Goal: Task Accomplishment & Management: Use online tool/utility

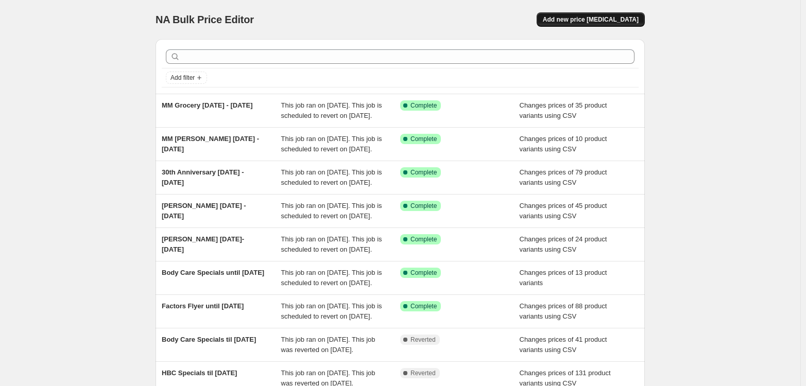
click at [608, 17] on span "Add new price [MEDICAL_DATA]" at bounding box center [591, 19] width 96 height 8
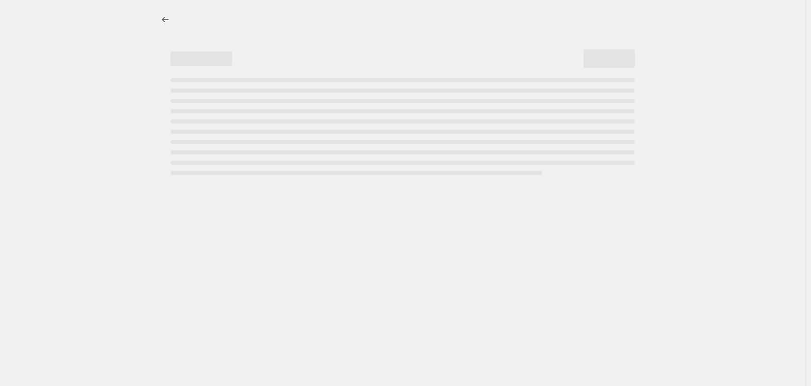
select select "percentage"
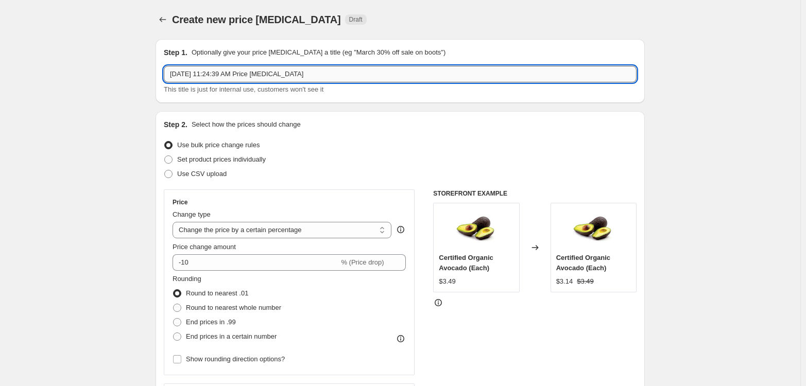
drag, startPoint x: 308, startPoint y: 76, endPoint x: 177, endPoint y: 70, distance: 131.9
type input "[DATE] - [DATE]"
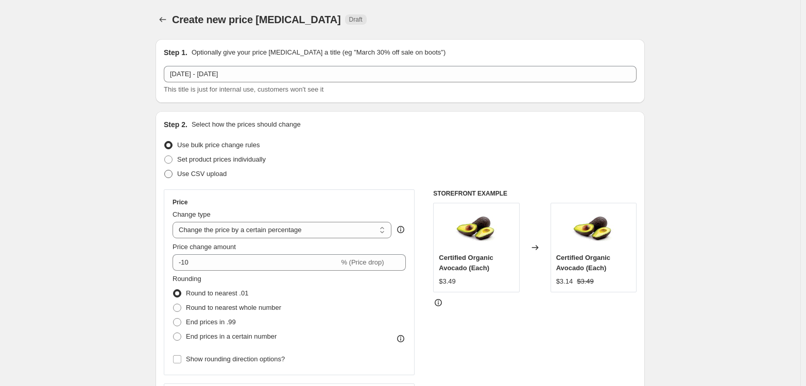
click at [198, 176] on span "Use CSV upload" at bounding box center [201, 174] width 49 height 8
click at [165, 170] on input "Use CSV upload" at bounding box center [164, 170] width 1 height 1
radio input "true"
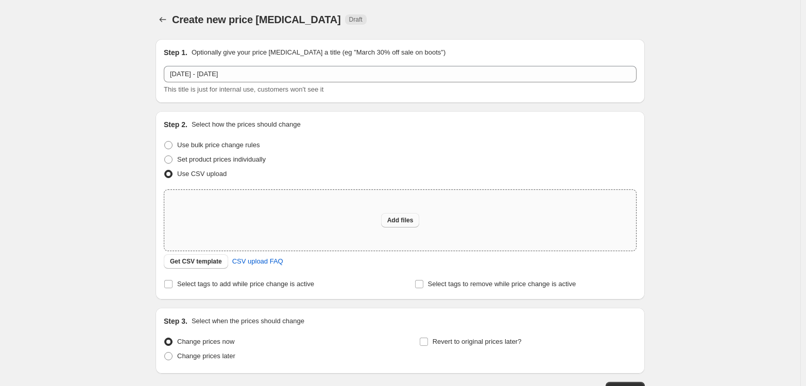
click at [409, 224] on button "Add files" at bounding box center [400, 220] width 39 height 14
type input "C:\fakepath\30 Week 3 UPLOAD.csv"
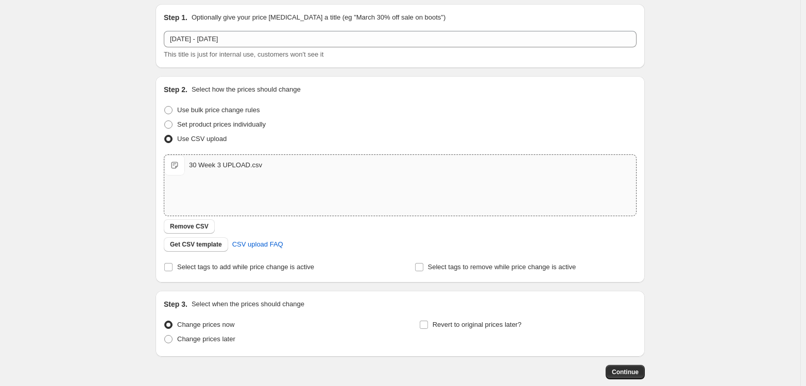
scroll to position [51, 0]
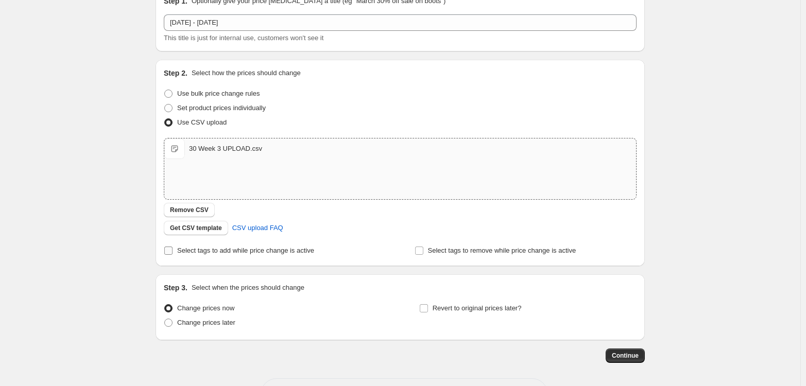
click at [184, 252] on span "Select tags to add while price change is active" at bounding box center [245, 251] width 137 height 8
click at [172, 252] on input "Select tags to add while price change is active" at bounding box center [168, 251] width 8 height 8
checkbox input "true"
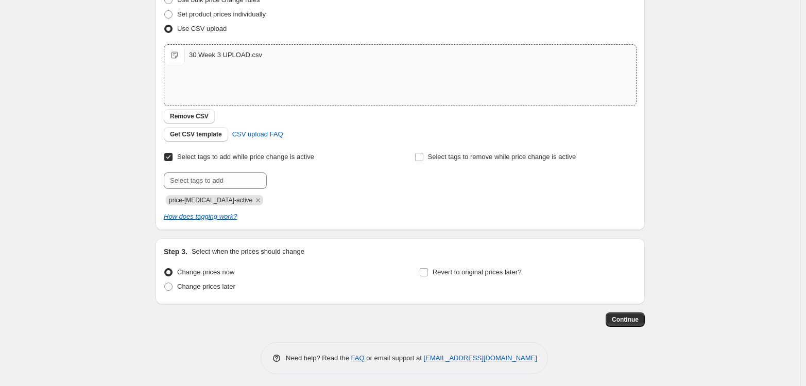
scroll to position [149, 0]
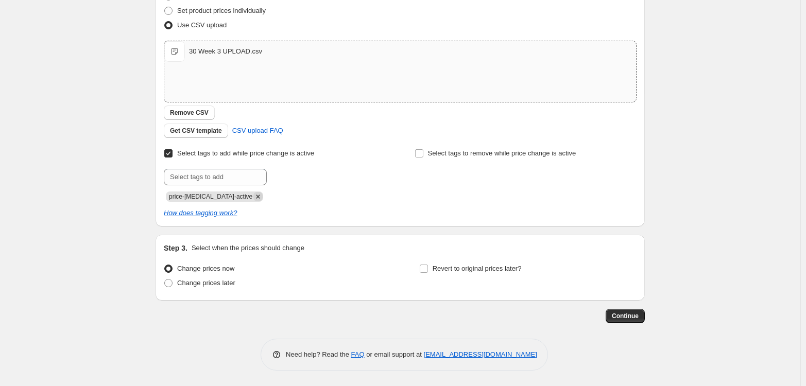
click at [253, 197] on icon "Remove price-change-job-active" at bounding box center [257, 196] width 9 height 9
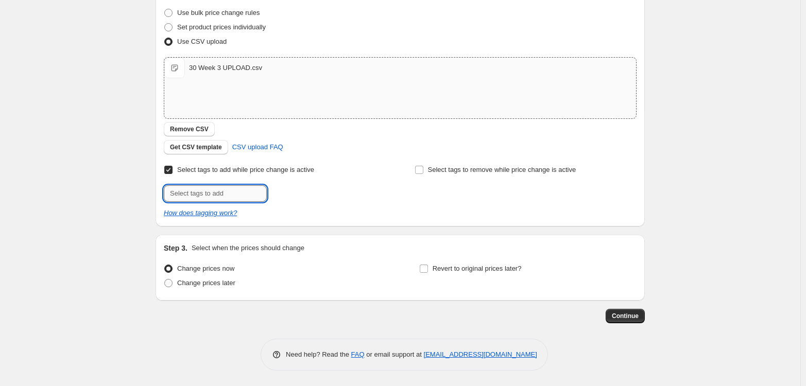
click at [228, 194] on input "text" at bounding box center [215, 193] width 103 height 16
type input "30th-Anniversary"
click at [292, 186] on button "Add 30th-Anniver..." at bounding box center [303, 192] width 68 height 14
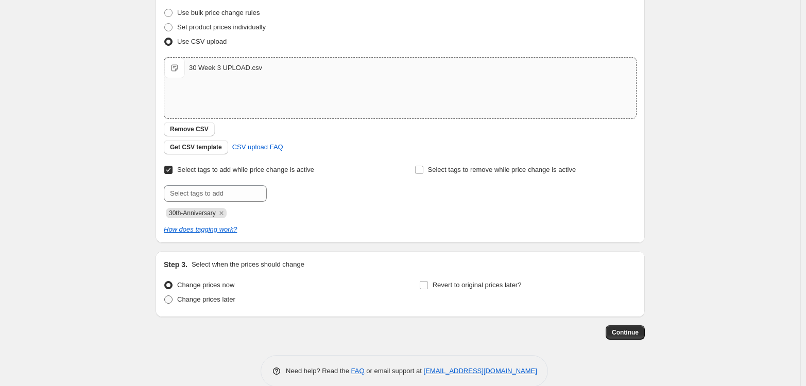
click at [200, 300] on span "Change prices later" at bounding box center [206, 299] width 58 height 8
click at [165, 296] on input "Change prices later" at bounding box center [164, 295] width 1 height 1
radio input "true"
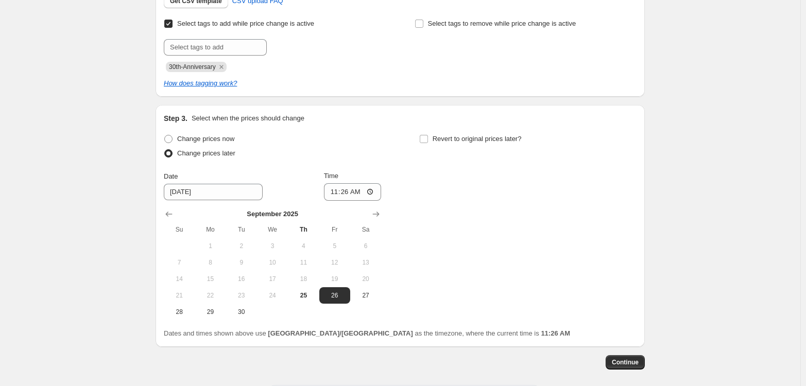
scroll to position [325, 0]
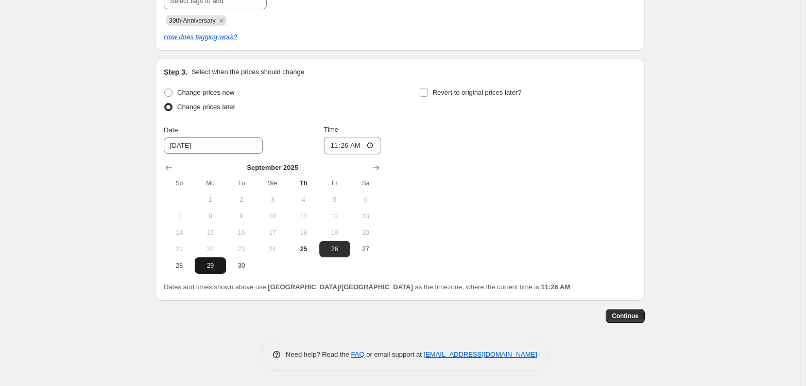
click at [215, 264] on span "29" at bounding box center [210, 265] width 23 height 8
type input "[DATE]"
click at [335, 146] on input "11:26" at bounding box center [353, 146] width 58 height 18
type input "00:30"
click at [460, 92] on span "Revert to original prices later?" at bounding box center [476, 93] width 89 height 8
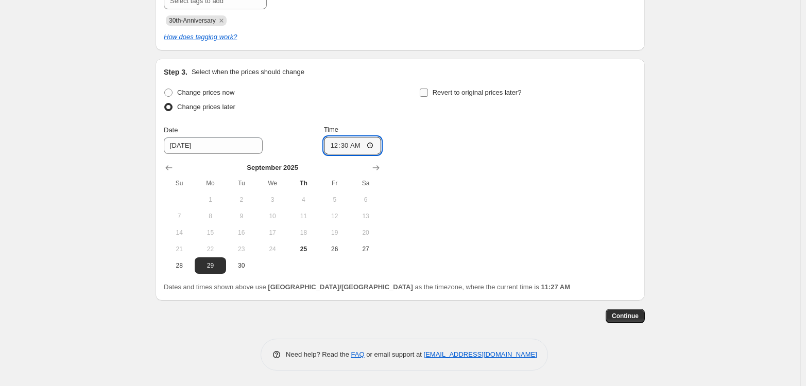
click at [428, 92] on input "Revert to original prices later?" at bounding box center [424, 93] width 8 height 8
checkbox input "true"
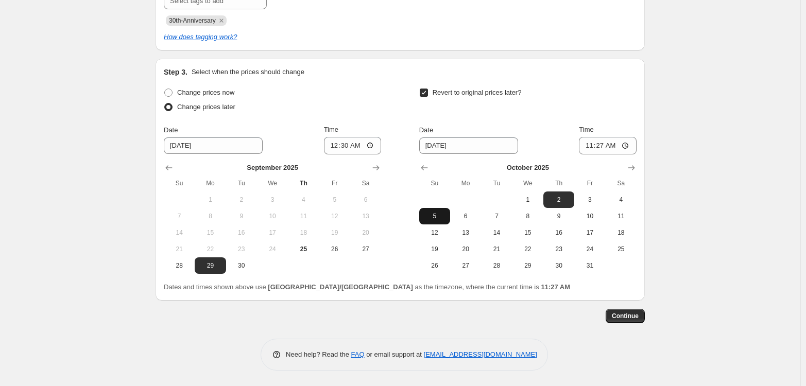
click at [435, 215] on span "5" at bounding box center [434, 216] width 23 height 8
type input "[DATE]"
click at [590, 145] on input "11:27" at bounding box center [608, 146] width 58 height 18
type input "17:45"
click at [627, 318] on span "Continue" at bounding box center [625, 316] width 27 height 8
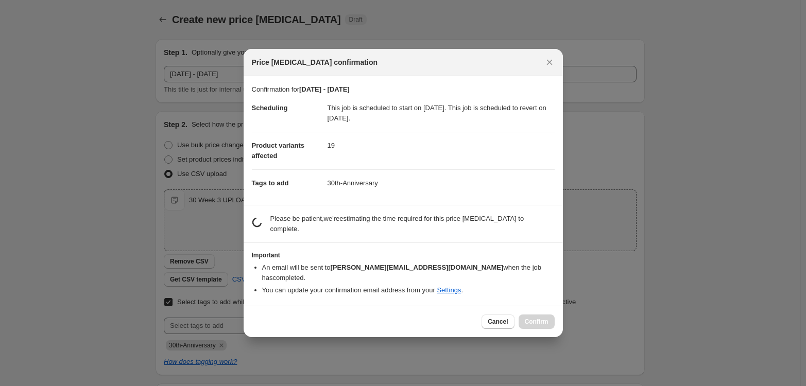
scroll to position [0, 0]
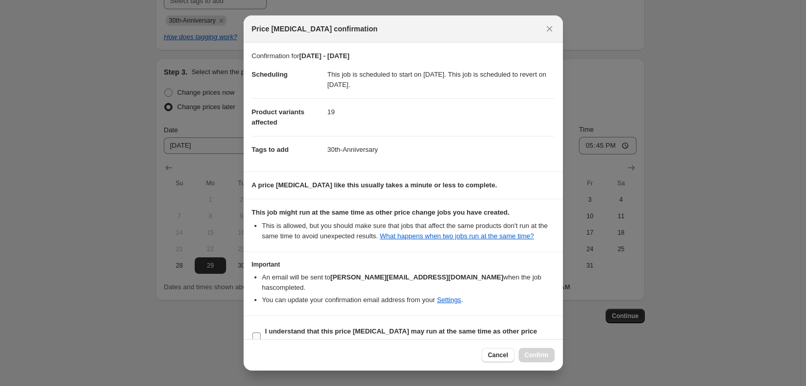
click at [313, 327] on b "I understand that this price [MEDICAL_DATA] may run at the same time as other p…" at bounding box center [401, 336] width 272 height 18
click at [260, 333] on input "I understand that this price [MEDICAL_DATA] may run at the same time as other p…" at bounding box center [256, 337] width 8 height 8
checkbox input "true"
click at [533, 354] on span "Confirm" at bounding box center [537, 355] width 24 height 8
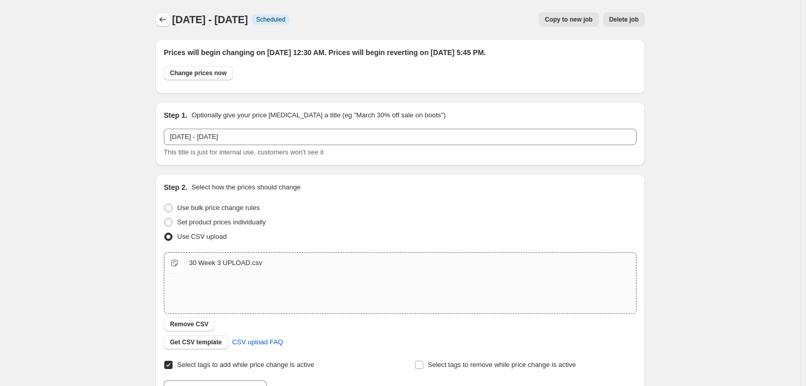
click at [166, 20] on icon "Price change jobs" at bounding box center [163, 19] width 10 height 10
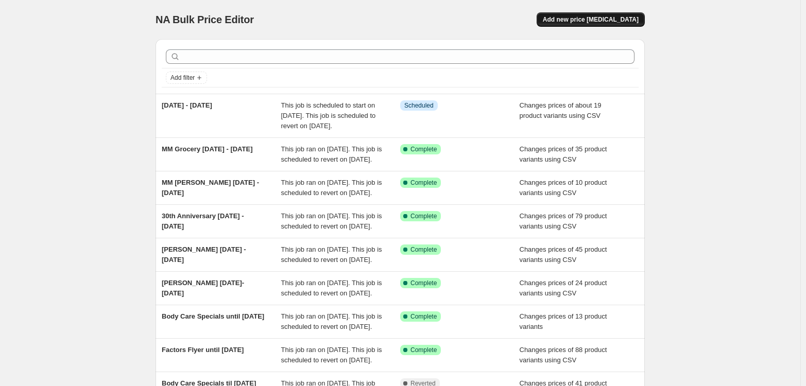
click at [591, 16] on span "Add new price [MEDICAL_DATA]" at bounding box center [591, 19] width 96 height 8
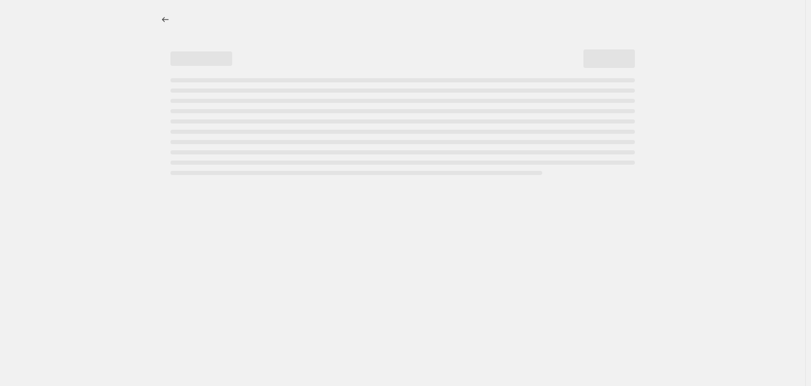
select select "percentage"
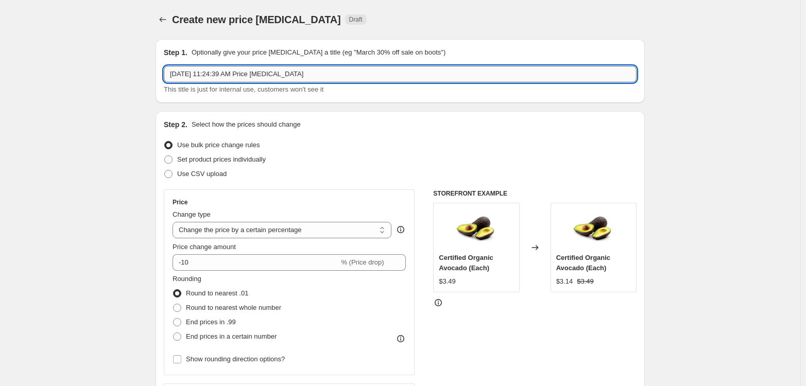
click at [324, 72] on input "[DATE] 11:24:39 AM Price [MEDICAL_DATA]" at bounding box center [400, 74] width 473 height 16
drag, startPoint x: 228, startPoint y: 73, endPoint x: 248, endPoint y: 74, distance: 20.6
click at [252, 73] on input "Level Ground 25% Sept" at bounding box center [400, 74] width 473 height 16
type input "Level Ground 25% [DATE] - [DATE]"
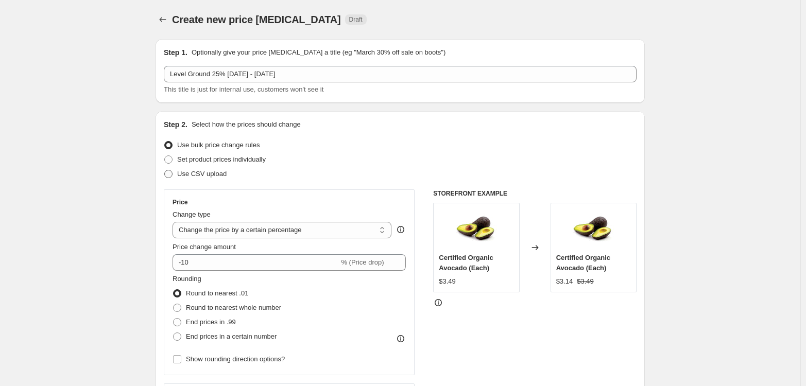
click at [190, 175] on span "Use CSV upload" at bounding box center [201, 174] width 49 height 8
click at [165, 170] on input "Use CSV upload" at bounding box center [164, 170] width 1 height 1
radio input "true"
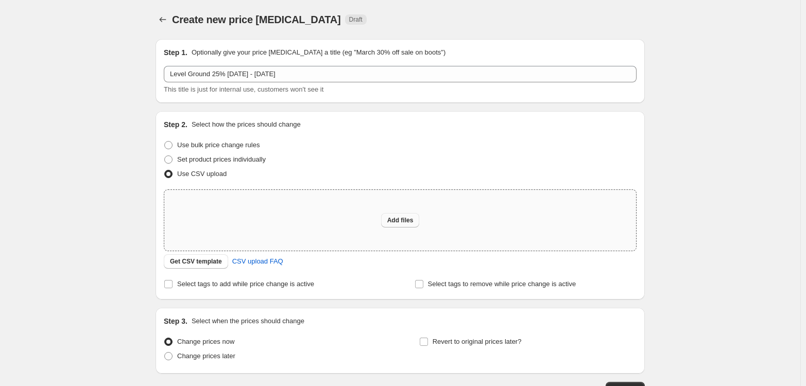
click at [385, 218] on button "Add files" at bounding box center [400, 220] width 39 height 14
type input "C:\fakepath\30 Level Ground UPLOAD.csv"
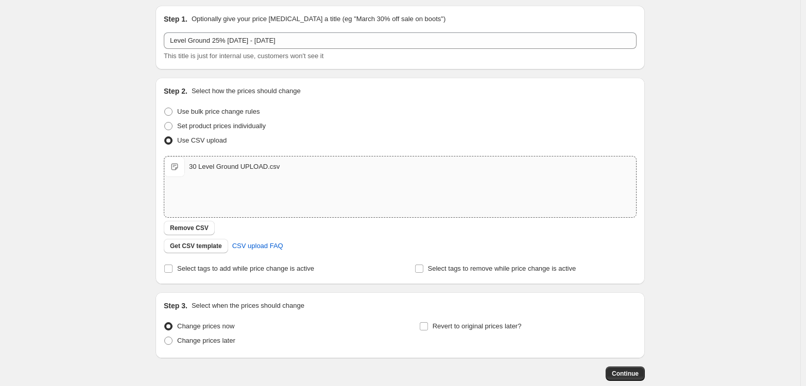
scroll to position [51, 0]
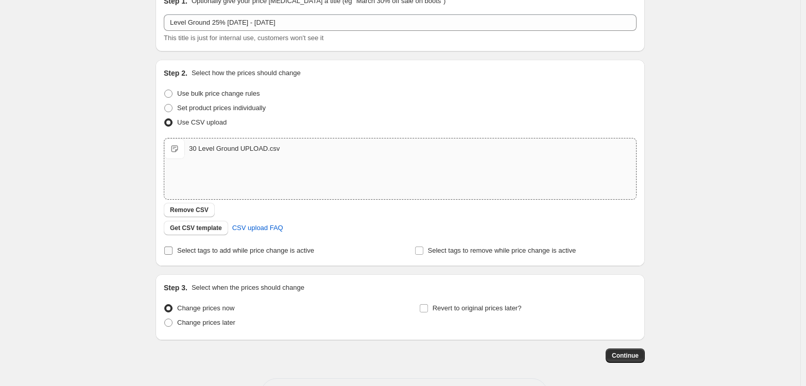
click at [196, 256] on label "Select tags to add while price change is active" at bounding box center [239, 250] width 150 height 14
click at [172, 255] on input "Select tags to add while price change is active" at bounding box center [168, 251] width 8 height 8
checkbox input "true"
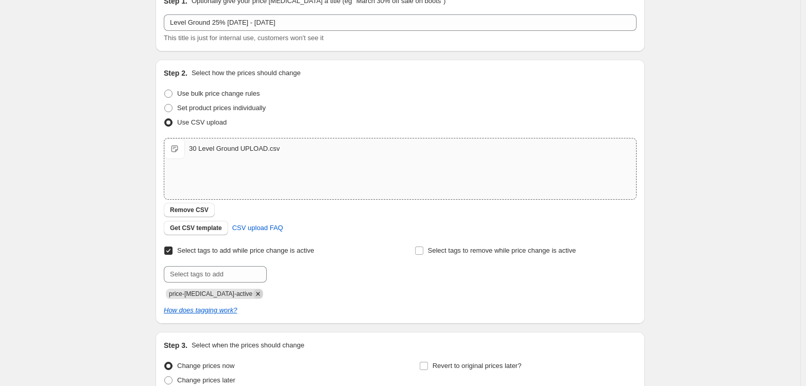
click at [253, 294] on icon "Remove price-change-job-active" at bounding box center [257, 293] width 9 height 9
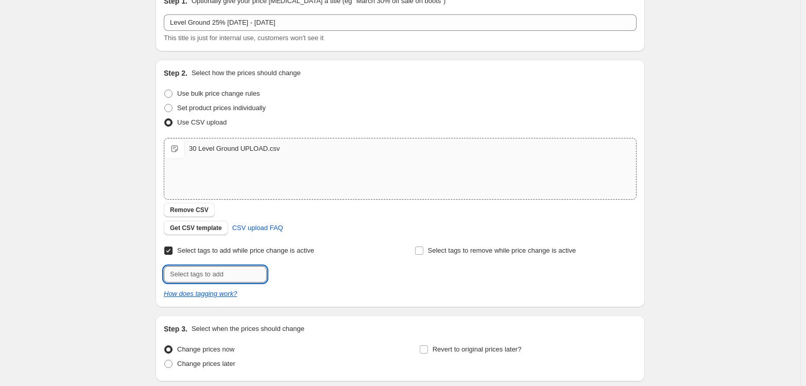
click at [239, 269] on input "text" at bounding box center [215, 274] width 103 height 16
type input "30th-Anniversary"
click at [295, 271] on span "30th-Anniver..." at bounding box center [310, 273] width 43 height 7
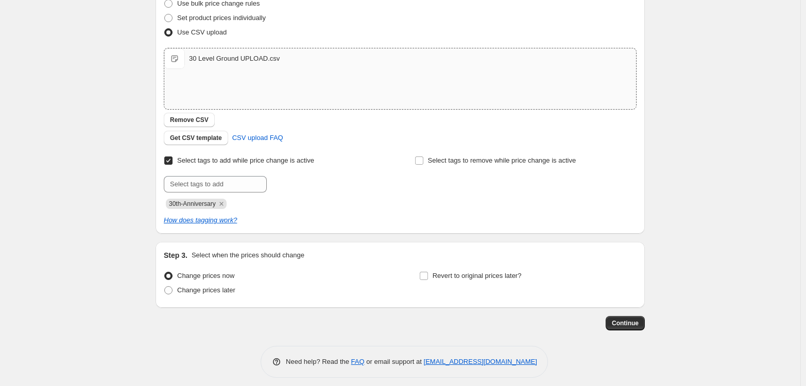
scroll to position [149, 0]
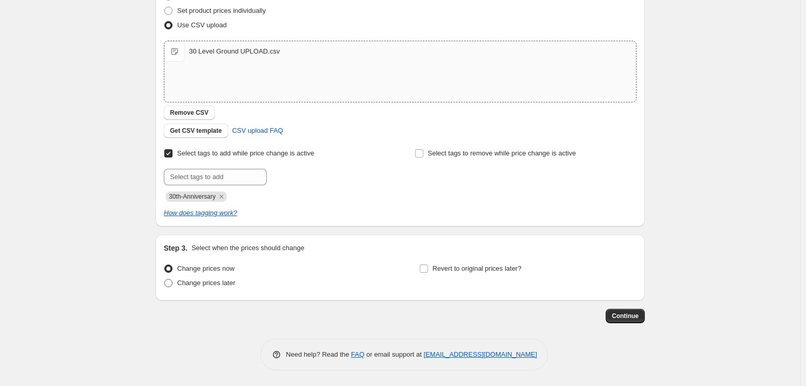
click at [180, 282] on span "Change prices later" at bounding box center [206, 283] width 58 height 8
click at [165, 279] on input "Change prices later" at bounding box center [164, 279] width 1 height 1
radio input "true"
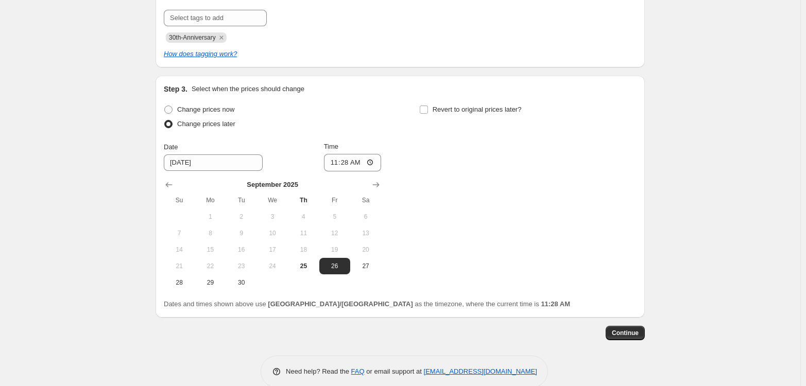
scroll to position [325, 0]
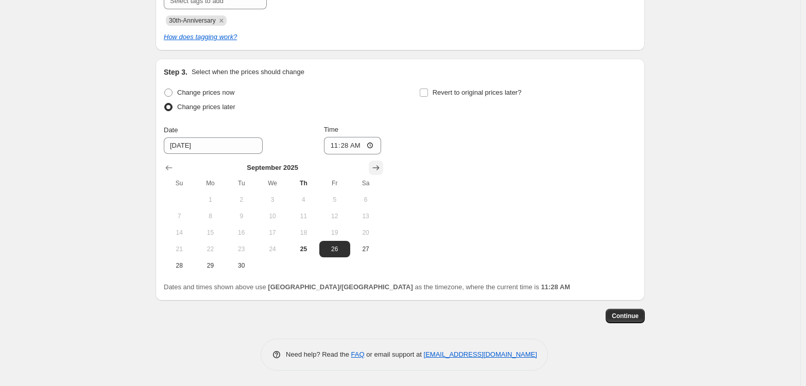
click at [379, 167] on icon "Show next month, October 2025" at bounding box center [376, 167] width 7 height 5
click at [340, 198] on span "3" at bounding box center [334, 200] width 23 height 8
type input "[DATE]"
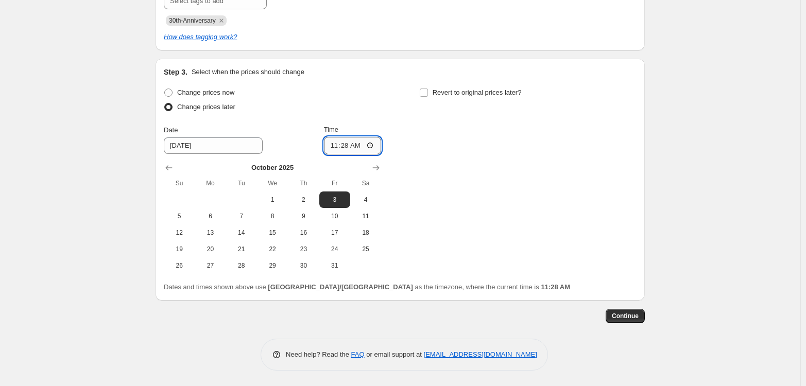
click at [334, 145] on input "11:28" at bounding box center [353, 146] width 58 height 18
type input "00:30"
click at [440, 91] on span "Revert to original prices later?" at bounding box center [476, 93] width 89 height 8
click at [428, 91] on input "Revert to original prices later?" at bounding box center [424, 93] width 8 height 8
checkbox input "true"
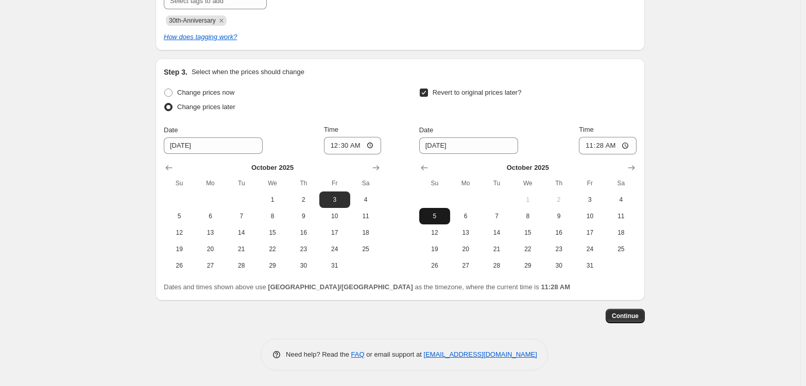
click at [438, 212] on span "5" at bounding box center [434, 216] width 23 height 8
type input "[DATE]"
click at [590, 145] on input "11:28" at bounding box center [608, 146] width 58 height 18
type input "17:45"
click at [626, 315] on span "Continue" at bounding box center [625, 316] width 27 height 8
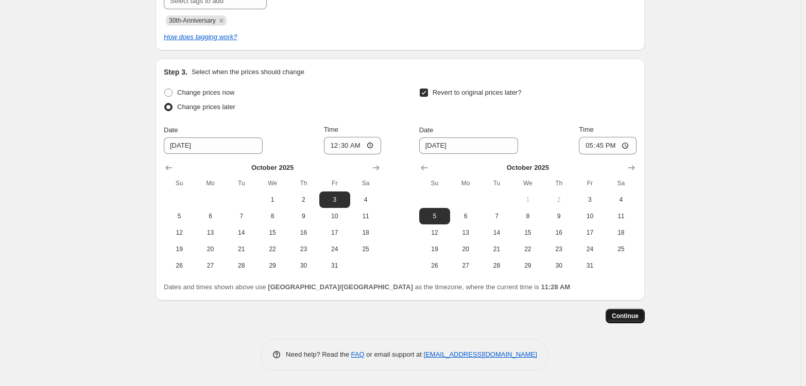
scroll to position [0, 0]
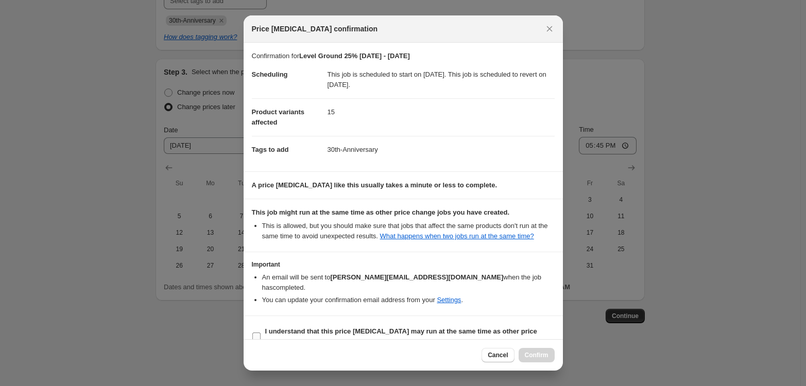
click at [271, 327] on b "I understand that this price [MEDICAL_DATA] may run at the same time as other p…" at bounding box center [401, 336] width 272 height 18
click at [257, 333] on input "I understand that this price [MEDICAL_DATA] may run at the same time as other p…" at bounding box center [256, 337] width 8 height 8
checkbox input "true"
click at [538, 354] on span "Confirm" at bounding box center [537, 355] width 24 height 8
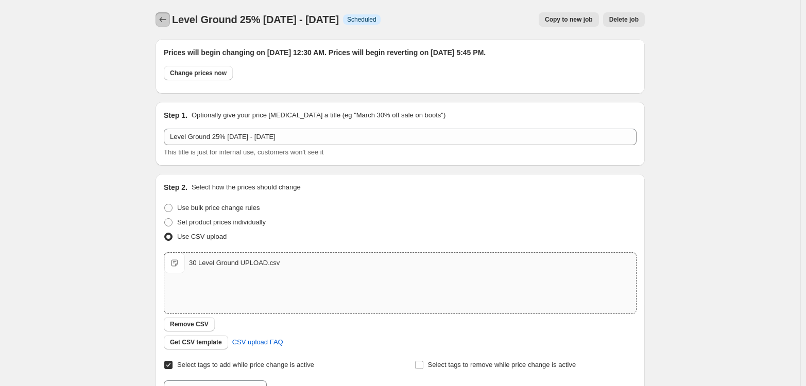
click at [166, 17] on icon "Price change jobs" at bounding box center [163, 19] width 10 height 10
